Goal: Information Seeking & Learning: Learn about a topic

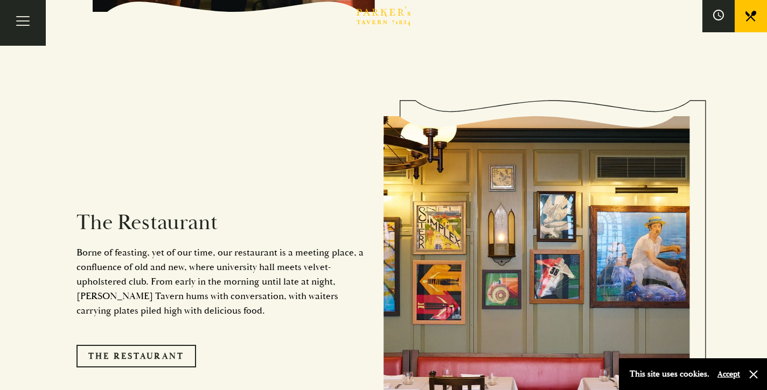
scroll to position [776, 0]
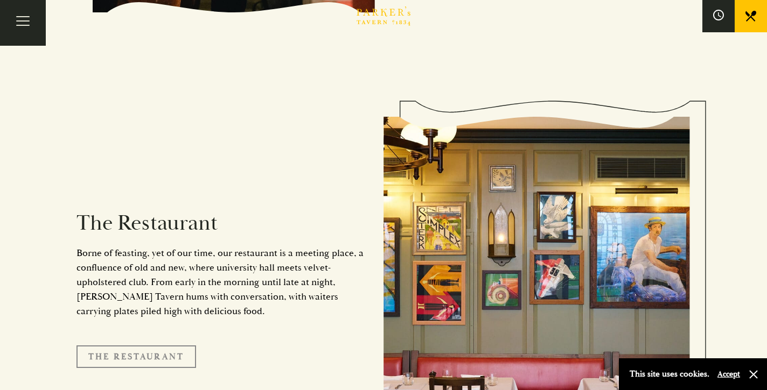
click at [180, 346] on link "The Restaurant" at bounding box center [136, 357] width 120 height 23
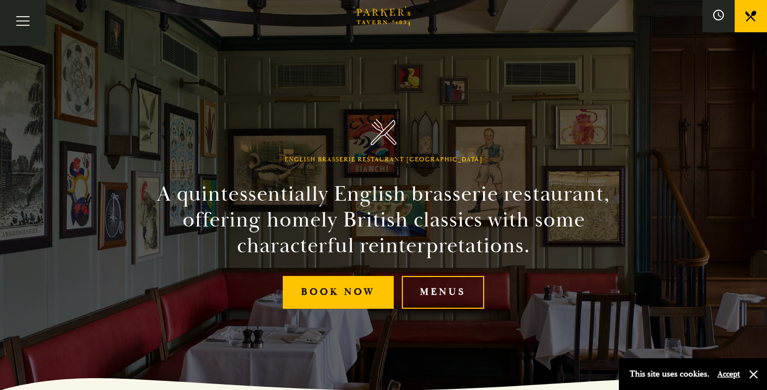
click at [440, 310] on div "English Brasserie Restaurant Cambridge A quintessentially English brasserie res…" at bounding box center [383, 195] width 646 height 390
click at [440, 289] on link "Menus" at bounding box center [443, 292] width 82 height 33
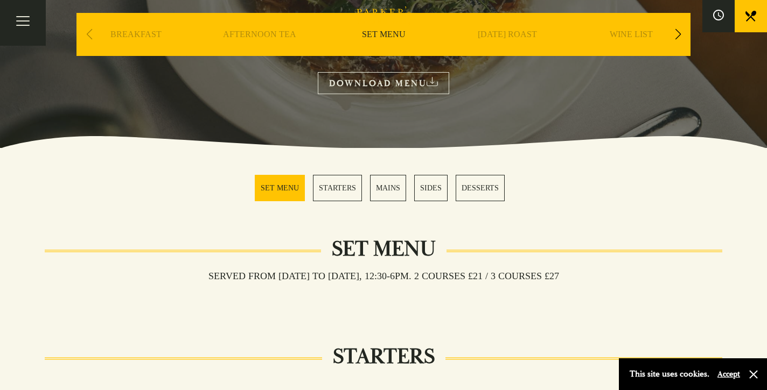
scroll to position [175, 0]
click at [136, 29] on div "BREAKFAST" at bounding box center [135, 50] width 118 height 75
click at [138, 36] on link "BREAKFAST" at bounding box center [135, 50] width 51 height 43
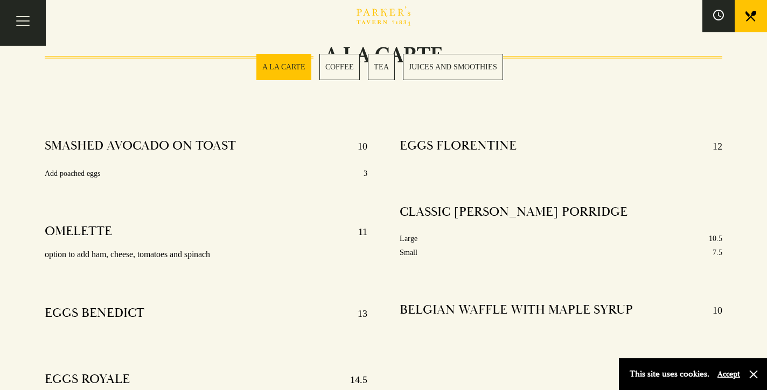
scroll to position [237, 0]
